Goal: Go to known website: Access a specific website the user already knows

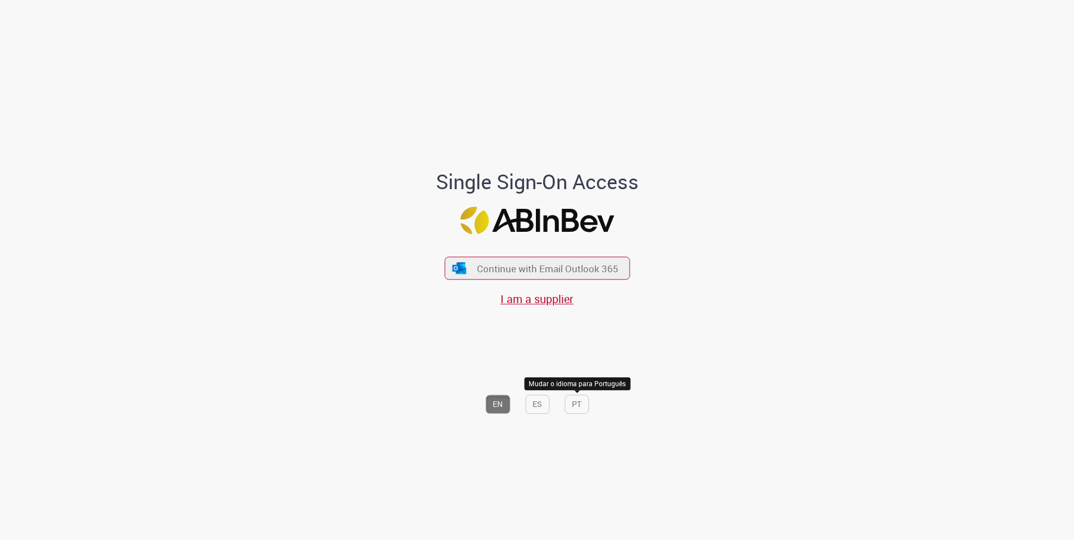
click at [577, 356] on button "PT" at bounding box center [576, 404] width 24 height 19
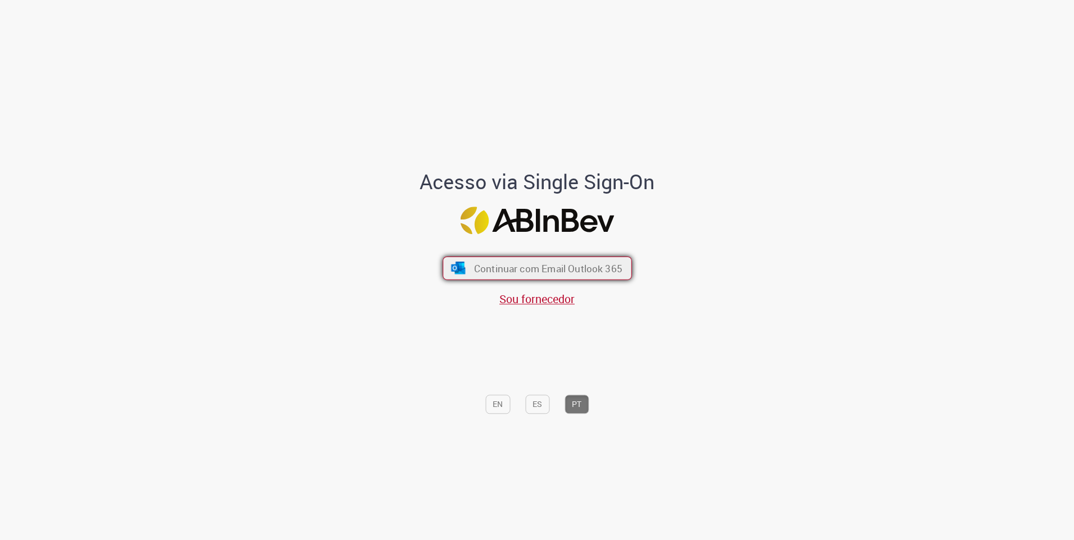
click at [580, 269] on span "Continuar com Email Outlook 365" at bounding box center [547, 268] width 148 height 13
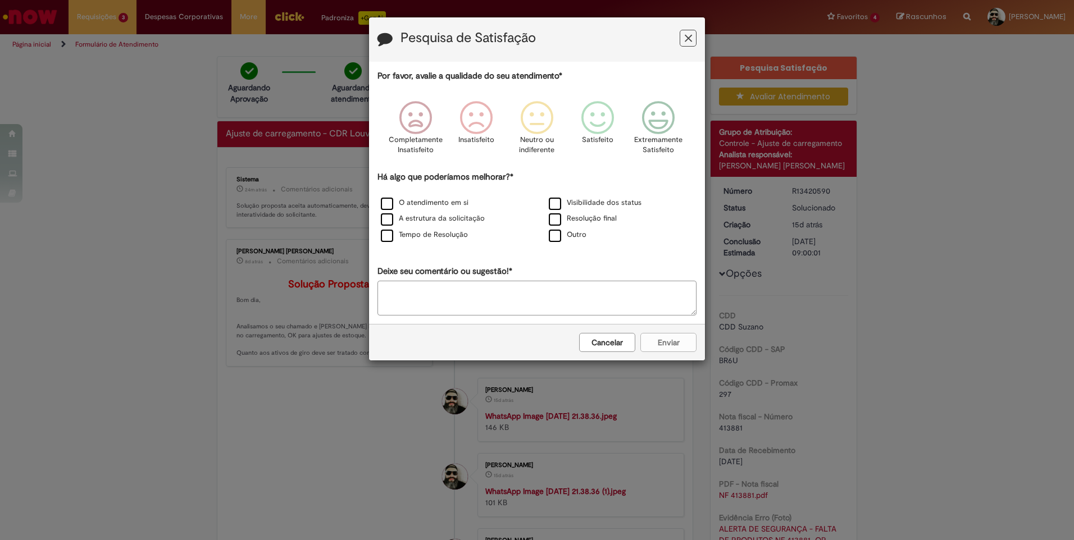
click at [686, 37] on icon "Feedback" at bounding box center [688, 39] width 7 height 12
